Goal: Transaction & Acquisition: Purchase product/service

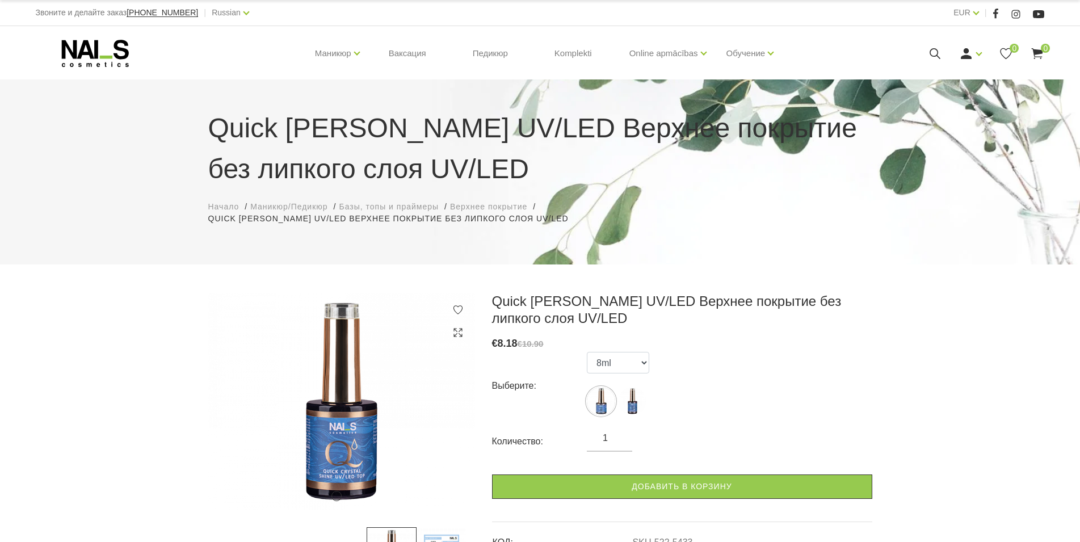
click at [955, 373] on div "1 2 Quick CRYSTAL SHINE UV/LED Верхнее покрытие без липкого слоя UV/LED € 8.18 …" at bounding box center [540, 538] width 1080 height 490
click at [212, 14] on link "Russian" at bounding box center [226, 13] width 29 height 14
click at [178, 41] on link "Latviešu" at bounding box center [212, 31] width 85 height 23
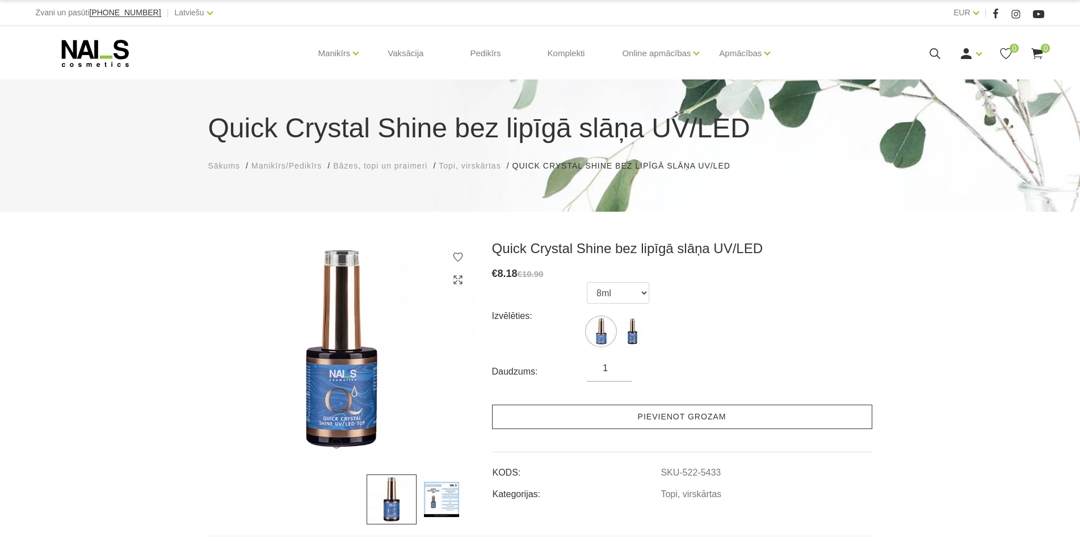
click at [548, 422] on link "Pievienot grozam" at bounding box center [682, 417] width 380 height 24
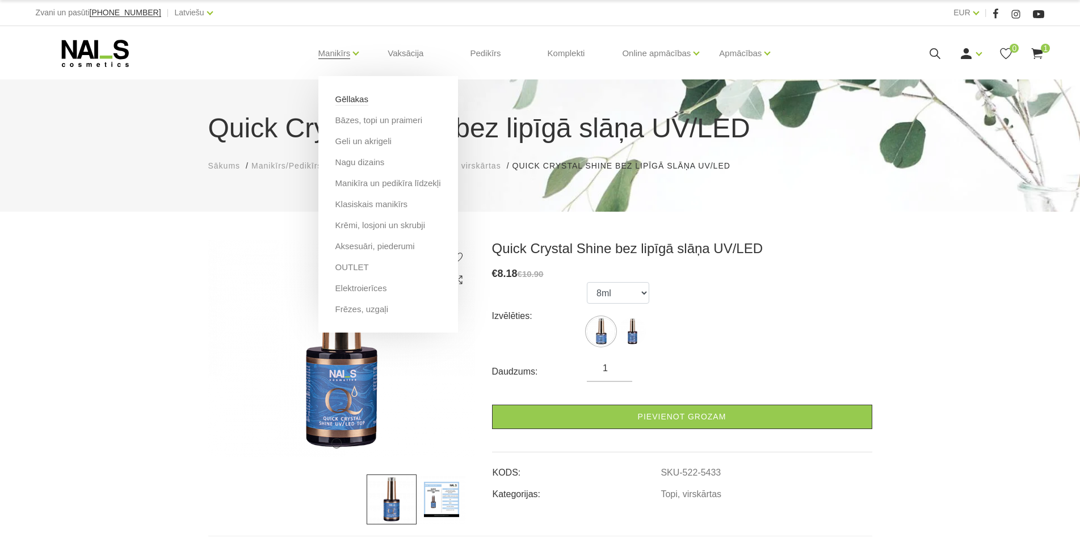
click at [350, 102] on link "Gēllakas" at bounding box center [351, 99] width 33 height 12
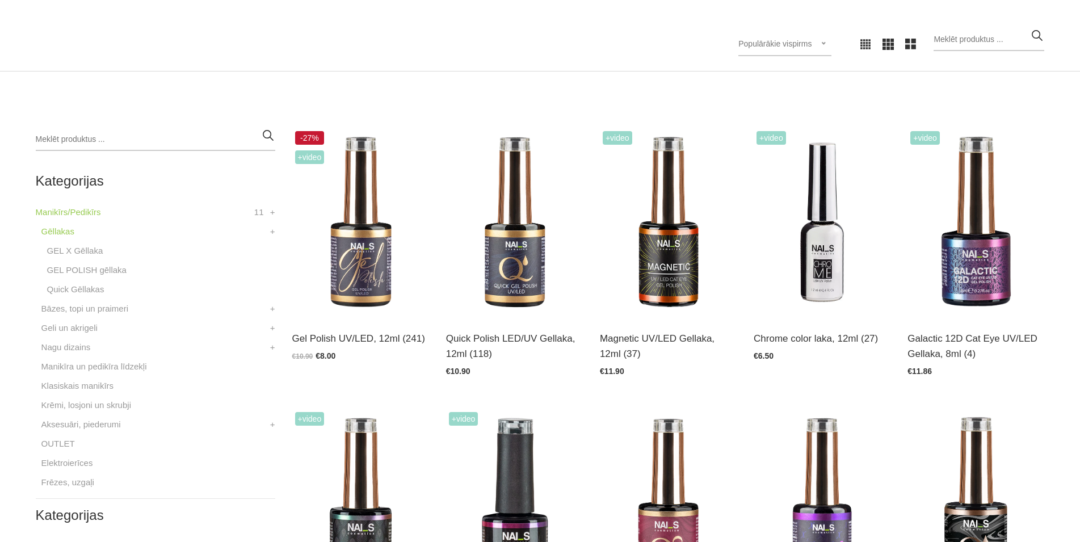
scroll to position [232, 0]
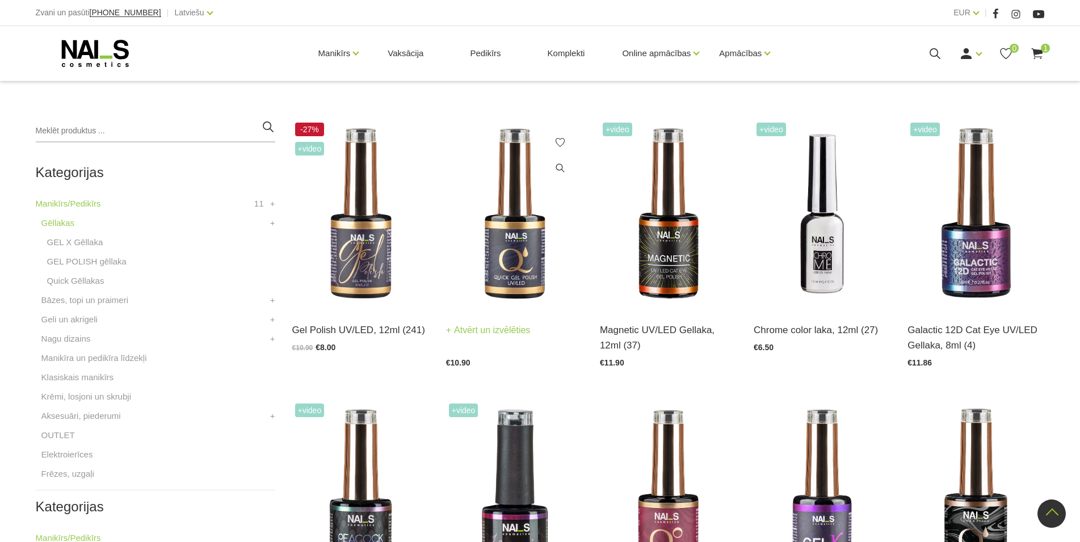
click at [532, 266] on img at bounding box center [514, 214] width 137 height 188
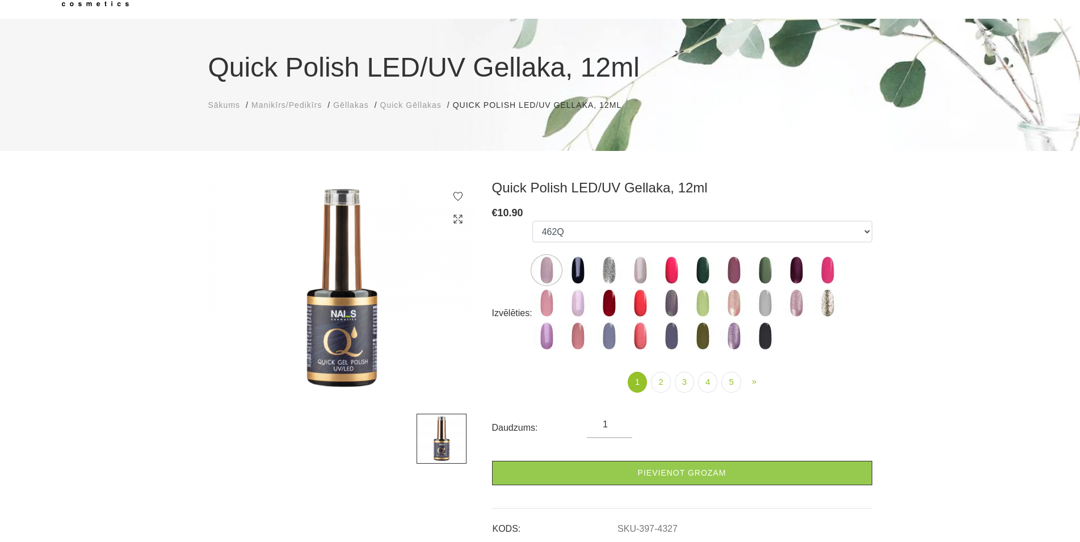
scroll to position [58, 0]
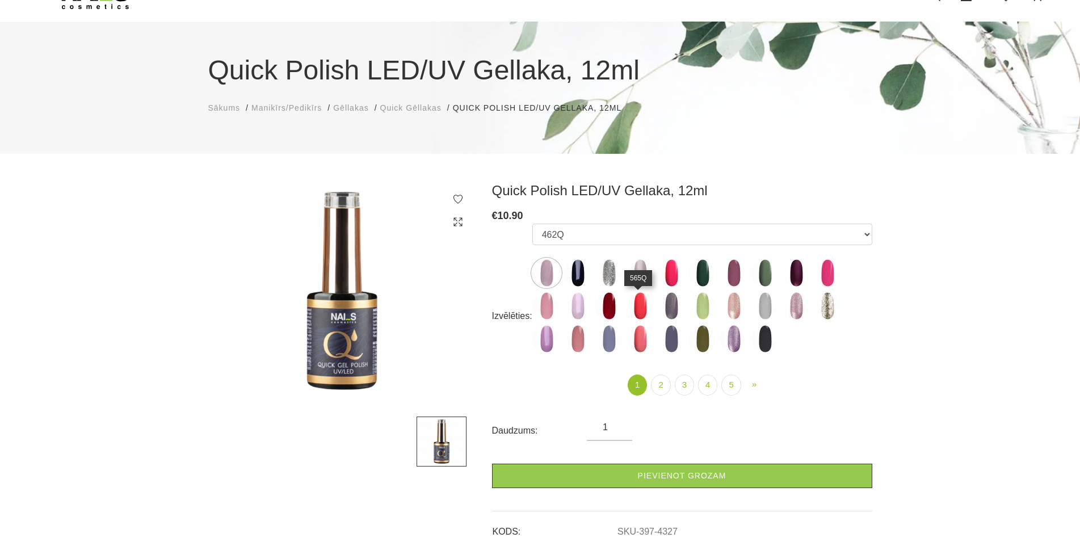
click at [637, 306] on img at bounding box center [640, 306] width 28 height 28
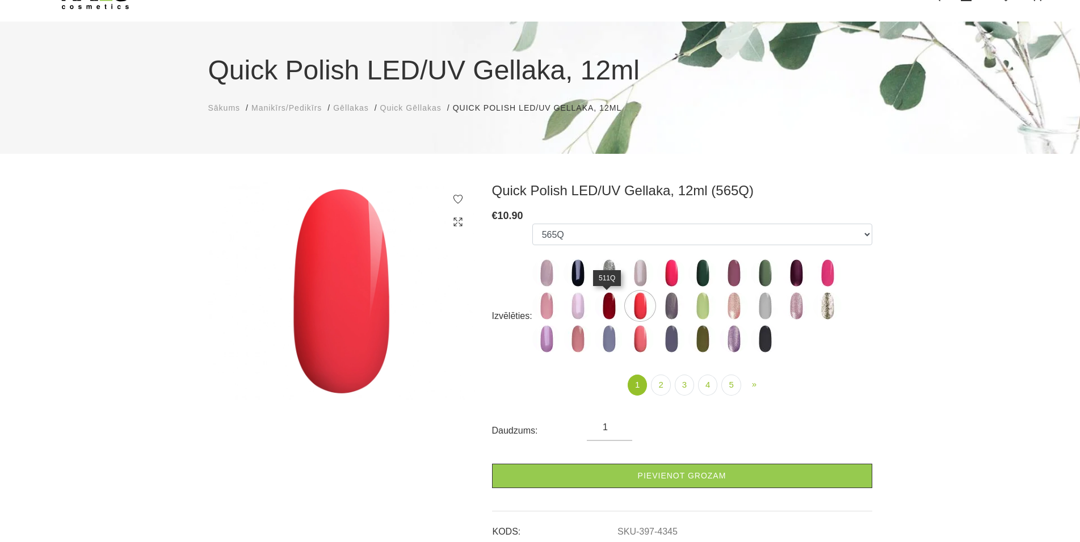
click at [600, 311] on img at bounding box center [609, 306] width 28 height 28
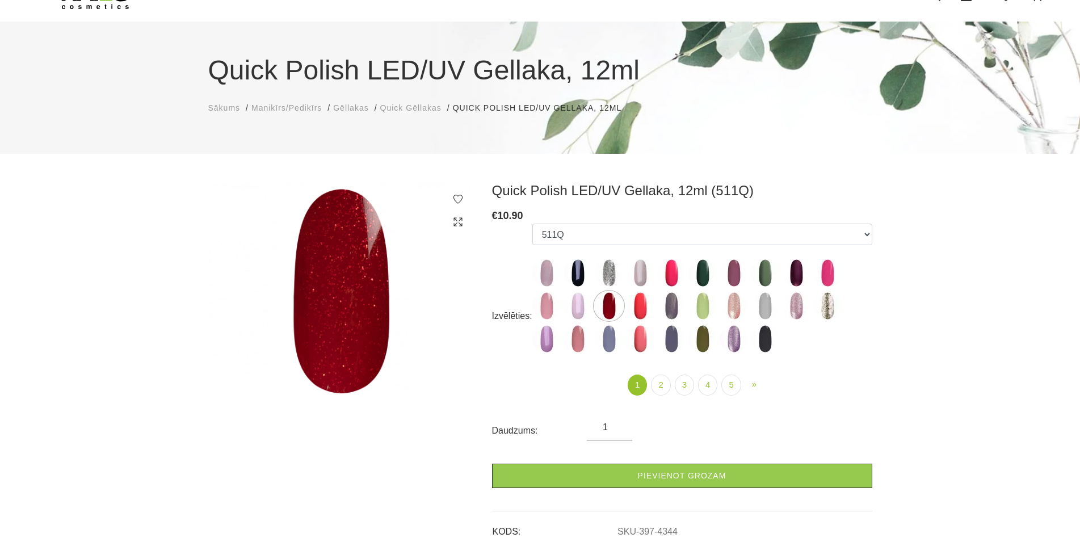
click at [638, 342] on img at bounding box center [640, 339] width 28 height 28
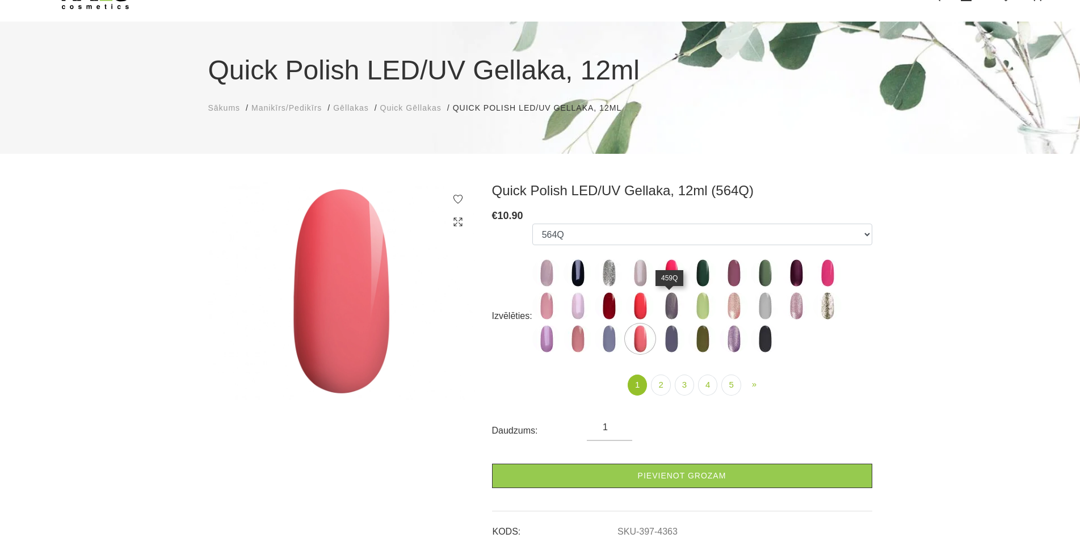
click at [678, 308] on img at bounding box center [671, 306] width 28 height 28
select select "4346"
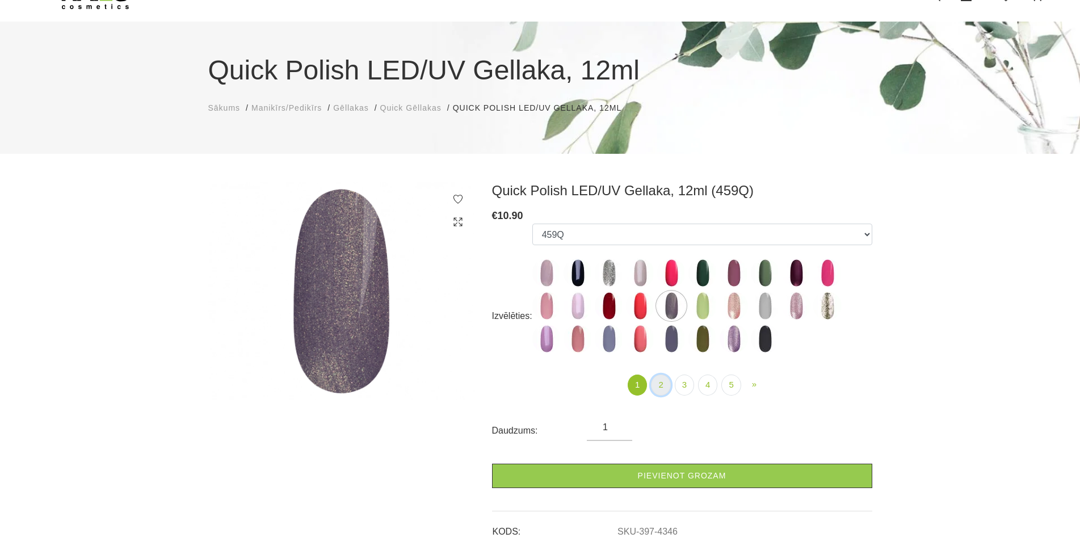
click at [660, 384] on link "2" at bounding box center [660, 385] width 19 height 21
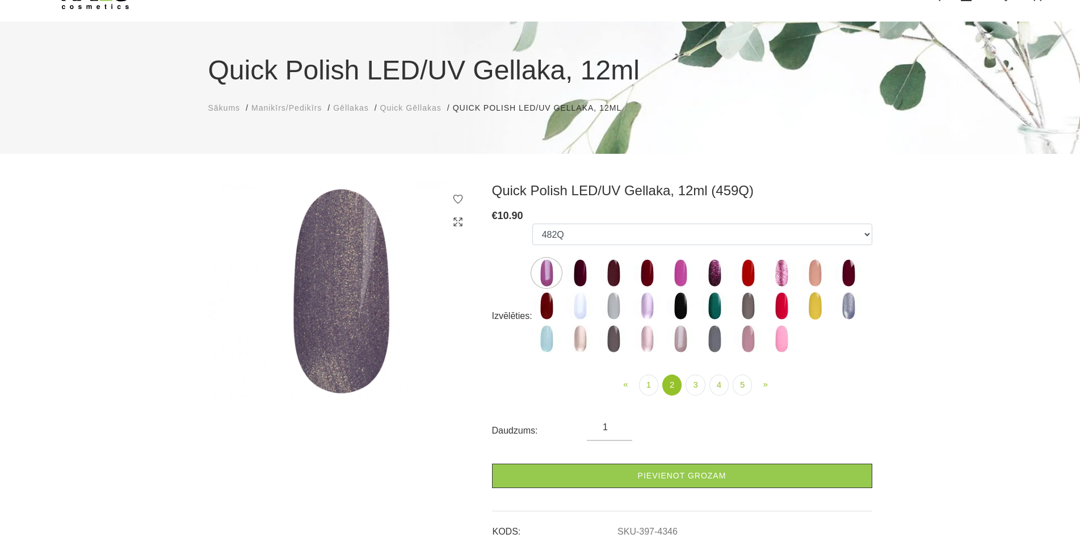
click at [579, 274] on img at bounding box center [580, 273] width 28 height 28
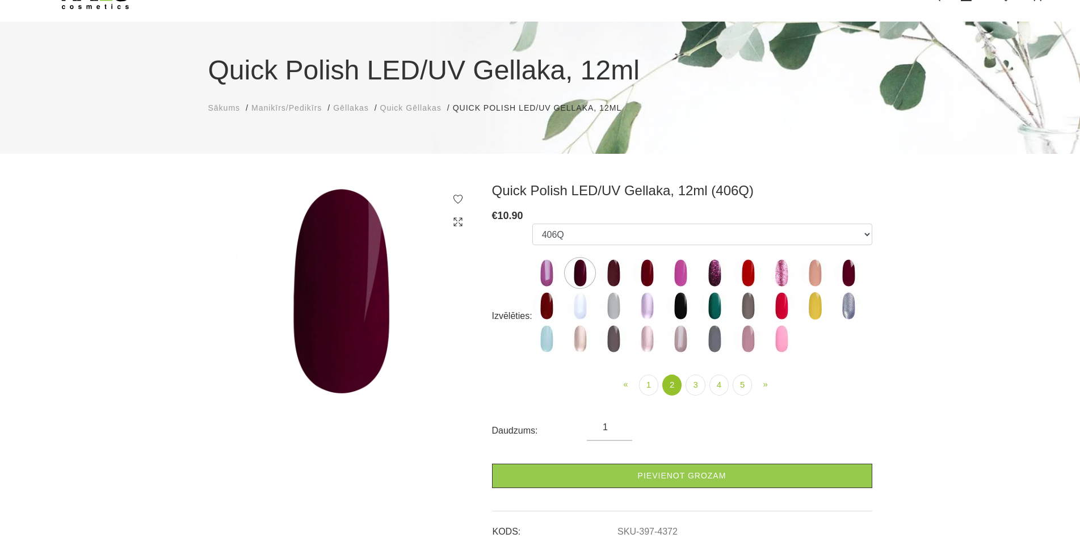
click at [613, 275] on img at bounding box center [613, 273] width 28 height 28
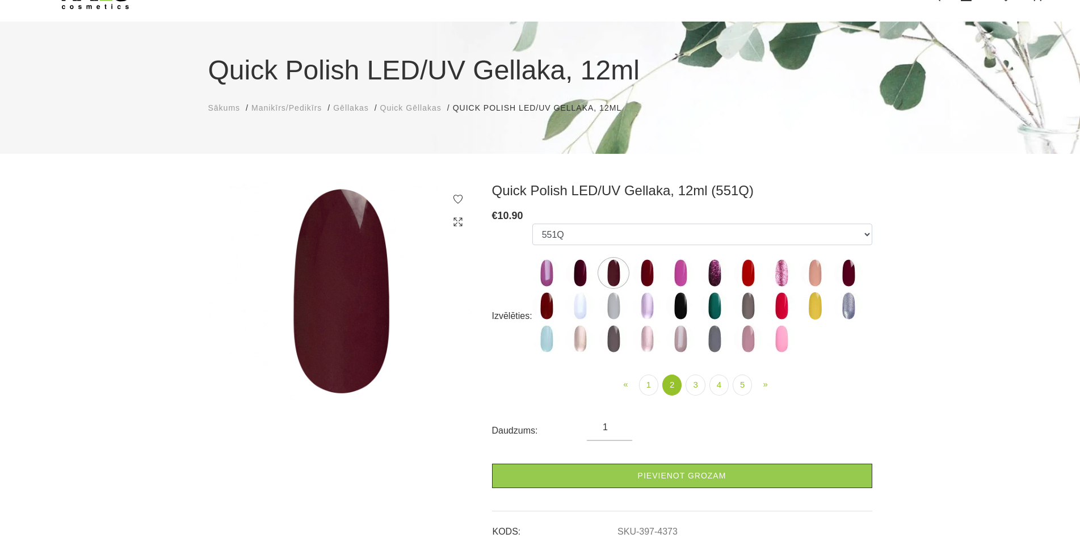
click at [652, 276] on img at bounding box center [647, 273] width 28 height 28
select select "4375"
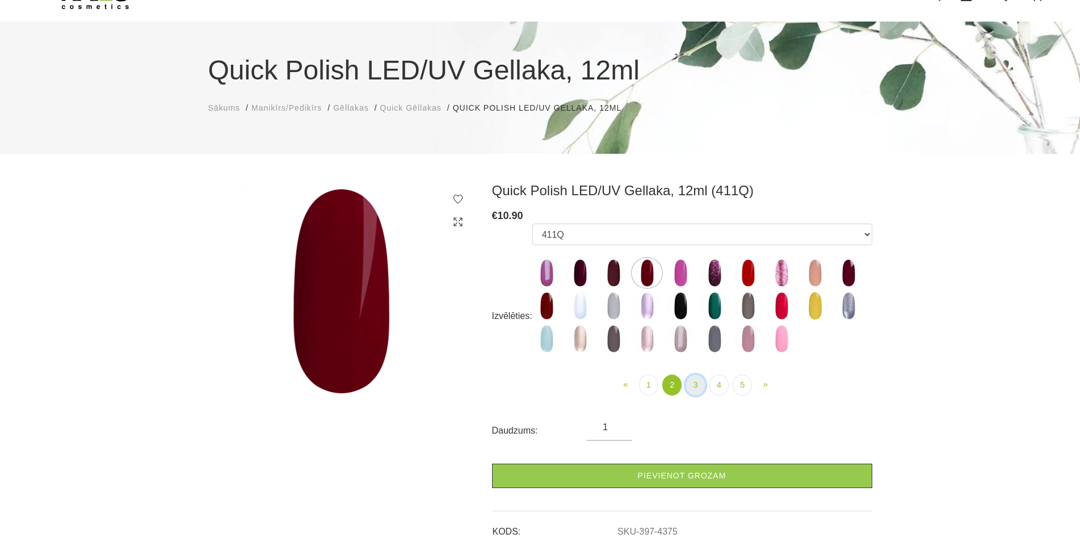
click at [692, 385] on link "3" at bounding box center [695, 385] width 19 height 21
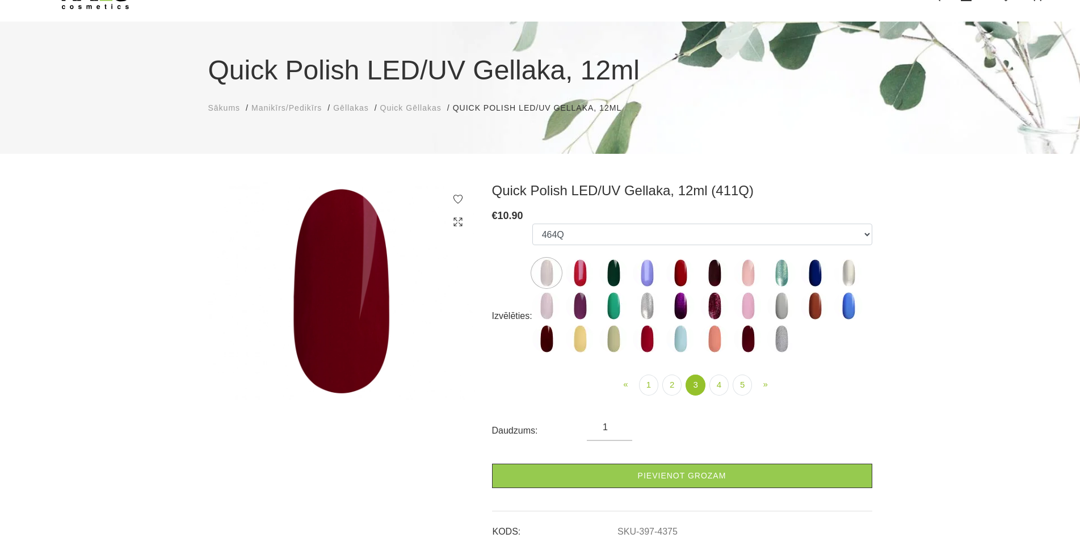
click at [744, 341] on img at bounding box center [748, 339] width 28 height 28
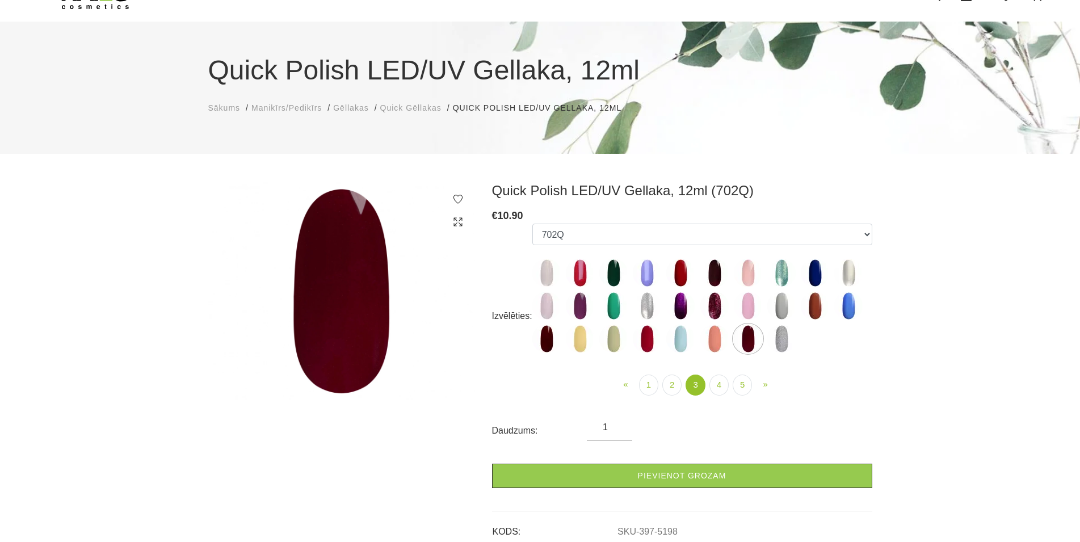
click at [551, 345] on img at bounding box center [546, 339] width 28 height 28
select select "5168"
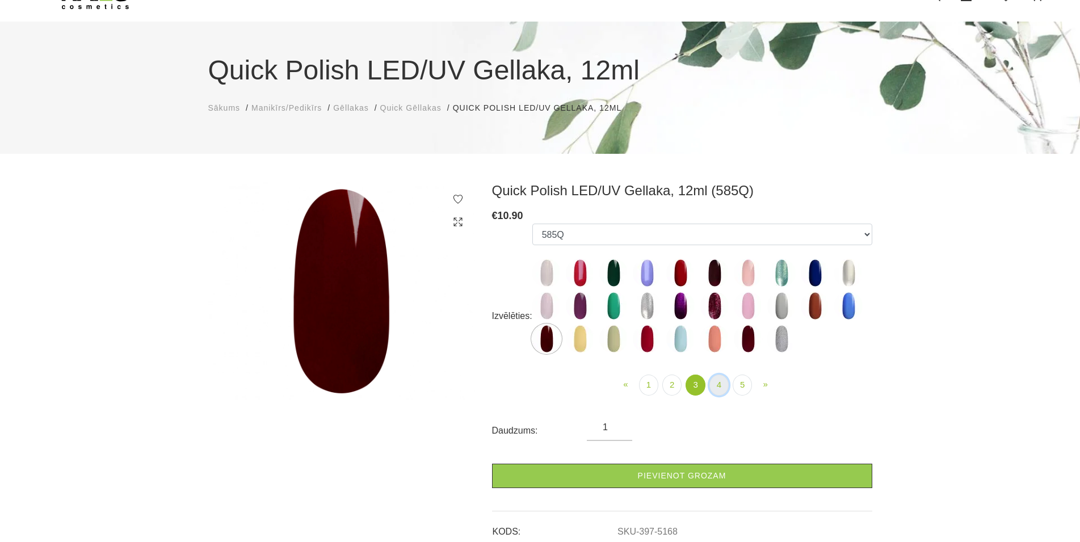
click at [714, 388] on link "4" at bounding box center [718, 385] width 19 height 21
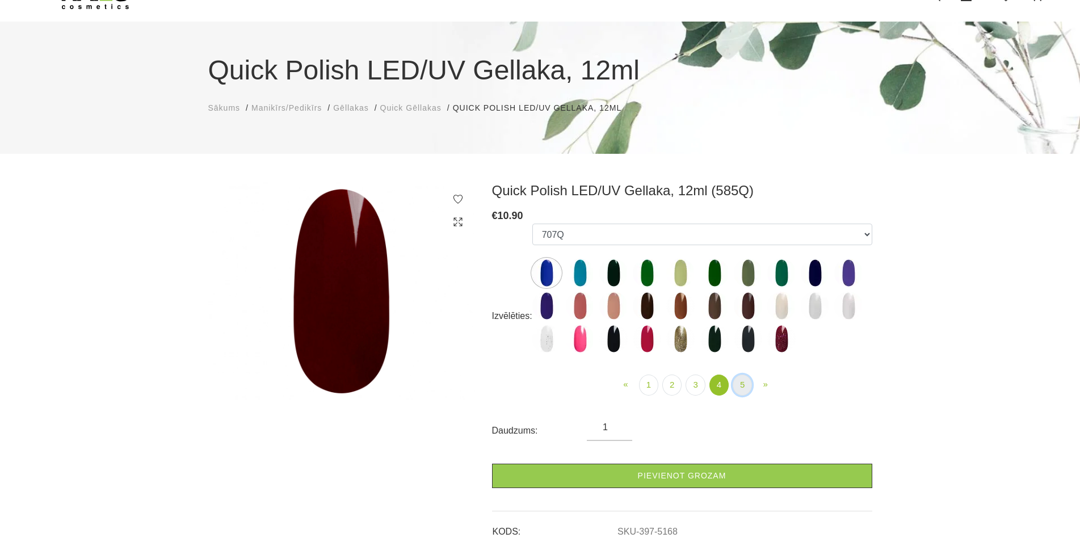
click at [735, 388] on link "5" at bounding box center [742, 385] width 19 height 21
